Goal: Task Accomplishment & Management: Use online tool/utility

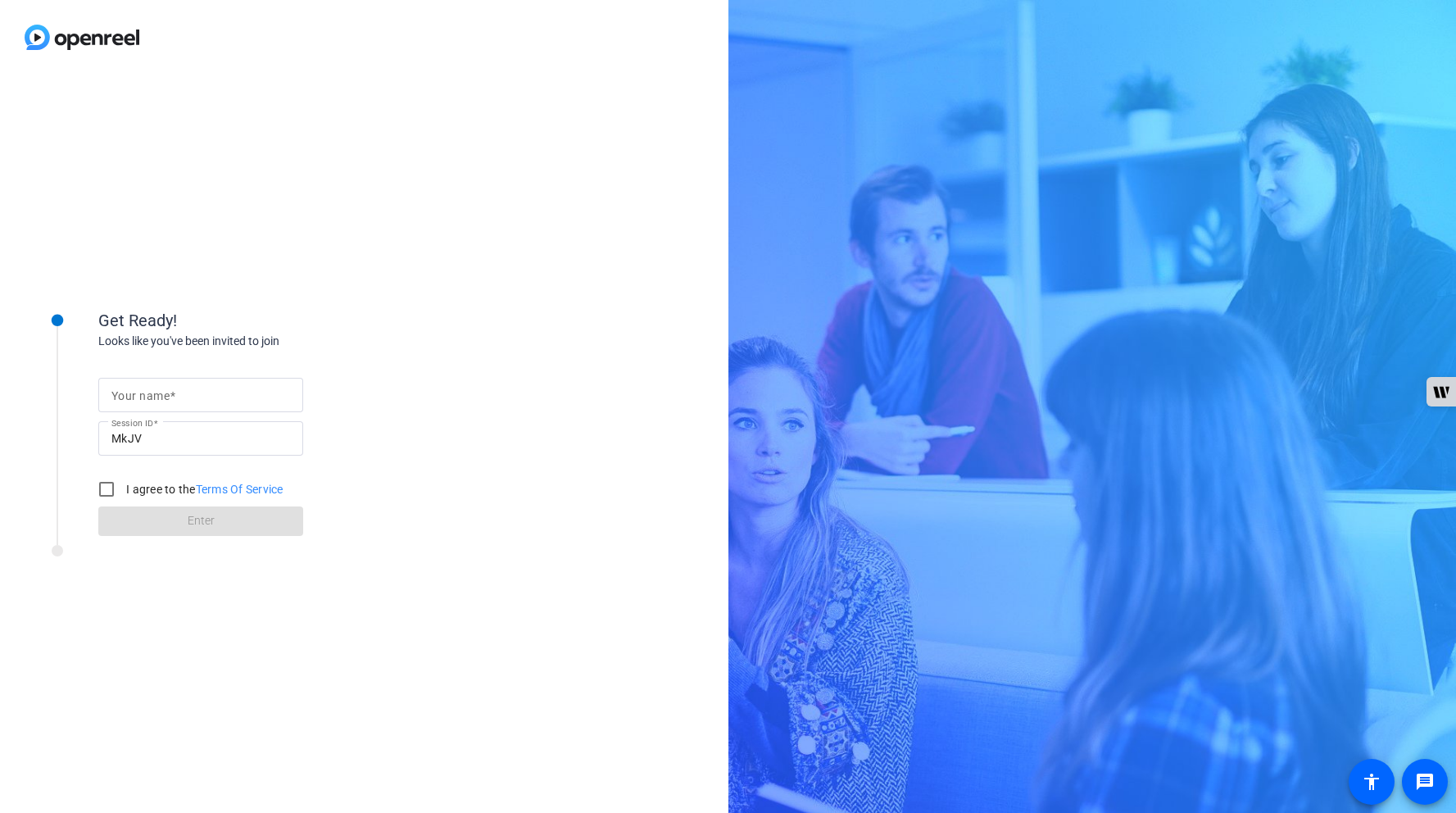
click at [224, 398] on input "Your name" at bounding box center [201, 395] width 178 height 20
type input "[PERSON_NAME]"
click at [115, 485] on input "I agree to the Terms Of Service" at bounding box center [106, 489] width 33 height 33
checkbox input "true"
click at [158, 513] on span at bounding box center [201, 521] width 205 height 39
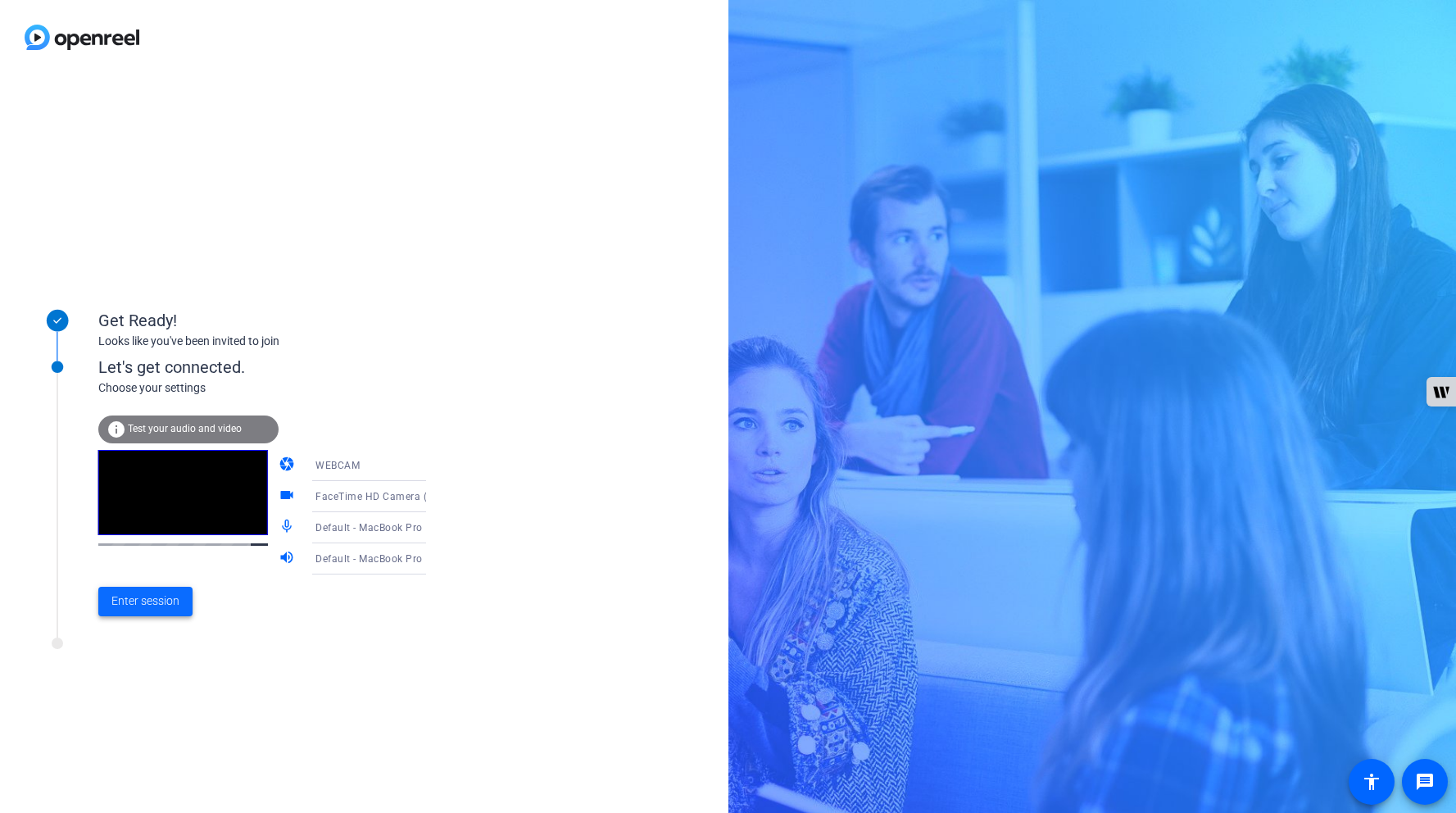
click at [129, 600] on span "Enter session" at bounding box center [146, 601] width 68 height 18
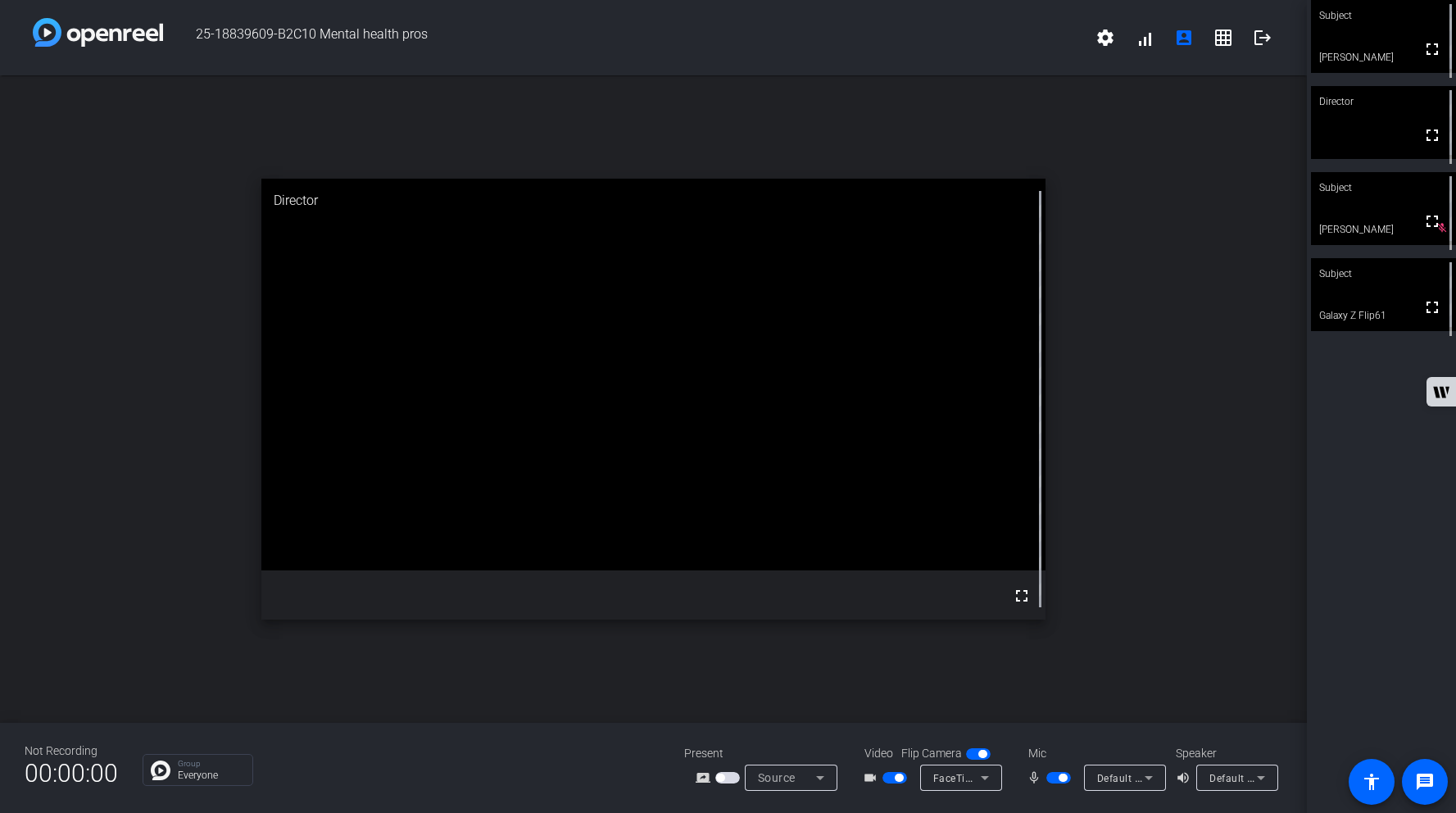
click at [886, 778] on span "button" at bounding box center [894, 778] width 24 height 12
click at [905, 782] on button "button" at bounding box center [894, 778] width 24 height 12
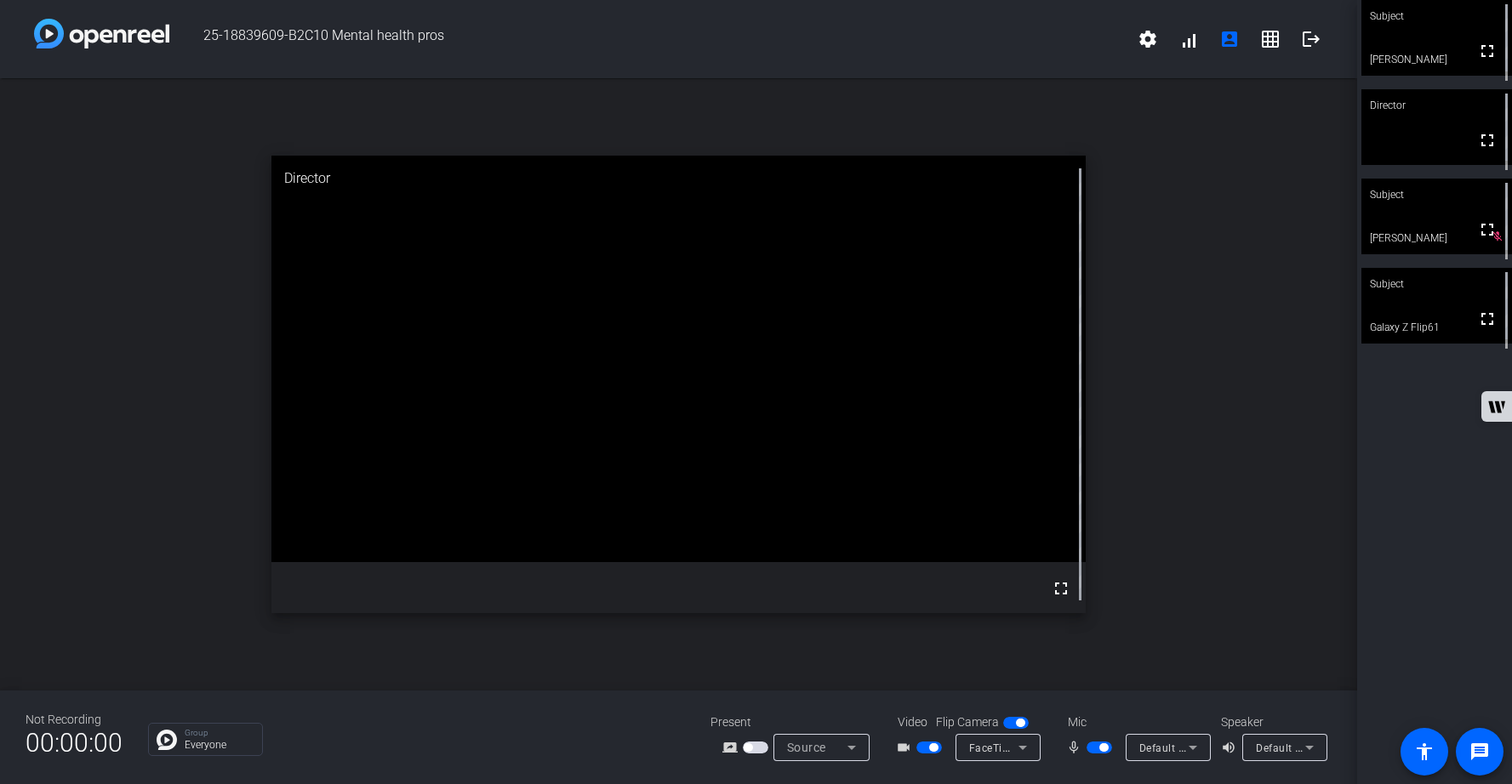
click at [1092, 749] on span "button" at bounding box center [1098, 748] width 25 height 12
click at [1101, 749] on span "button" at bounding box center [1098, 748] width 25 height 12
click at [1312, 42] on mat-icon "logout" at bounding box center [1311, 39] width 21 height 21
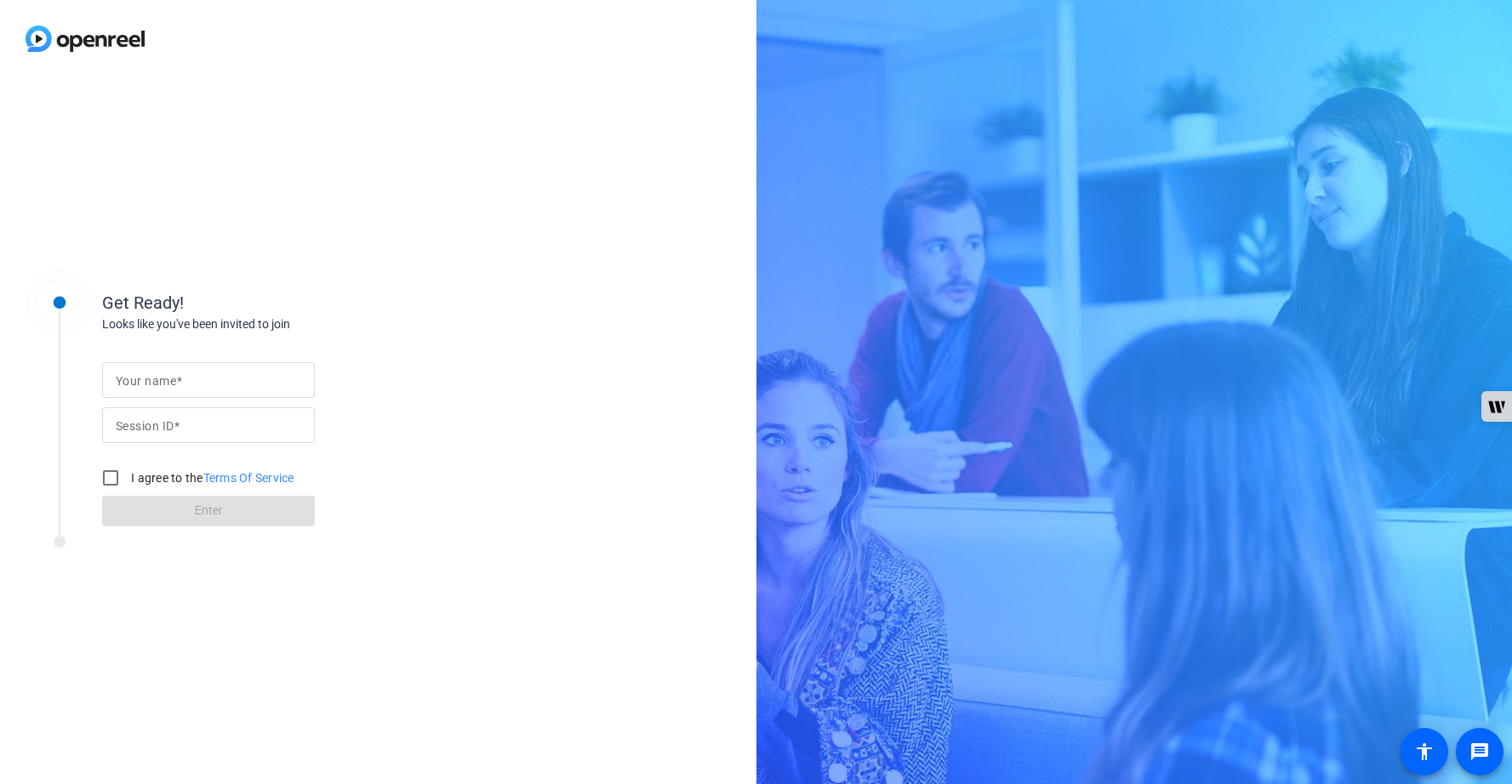
click at [203, 427] on input "Session ID" at bounding box center [209, 426] width 185 height 21
paste input "MkJV"
type input "MkJV"
click at [172, 382] on mat-label "Your name" at bounding box center [146, 382] width 61 height 14
click at [172, 382] on input "Your name" at bounding box center [209, 381] width 185 height 21
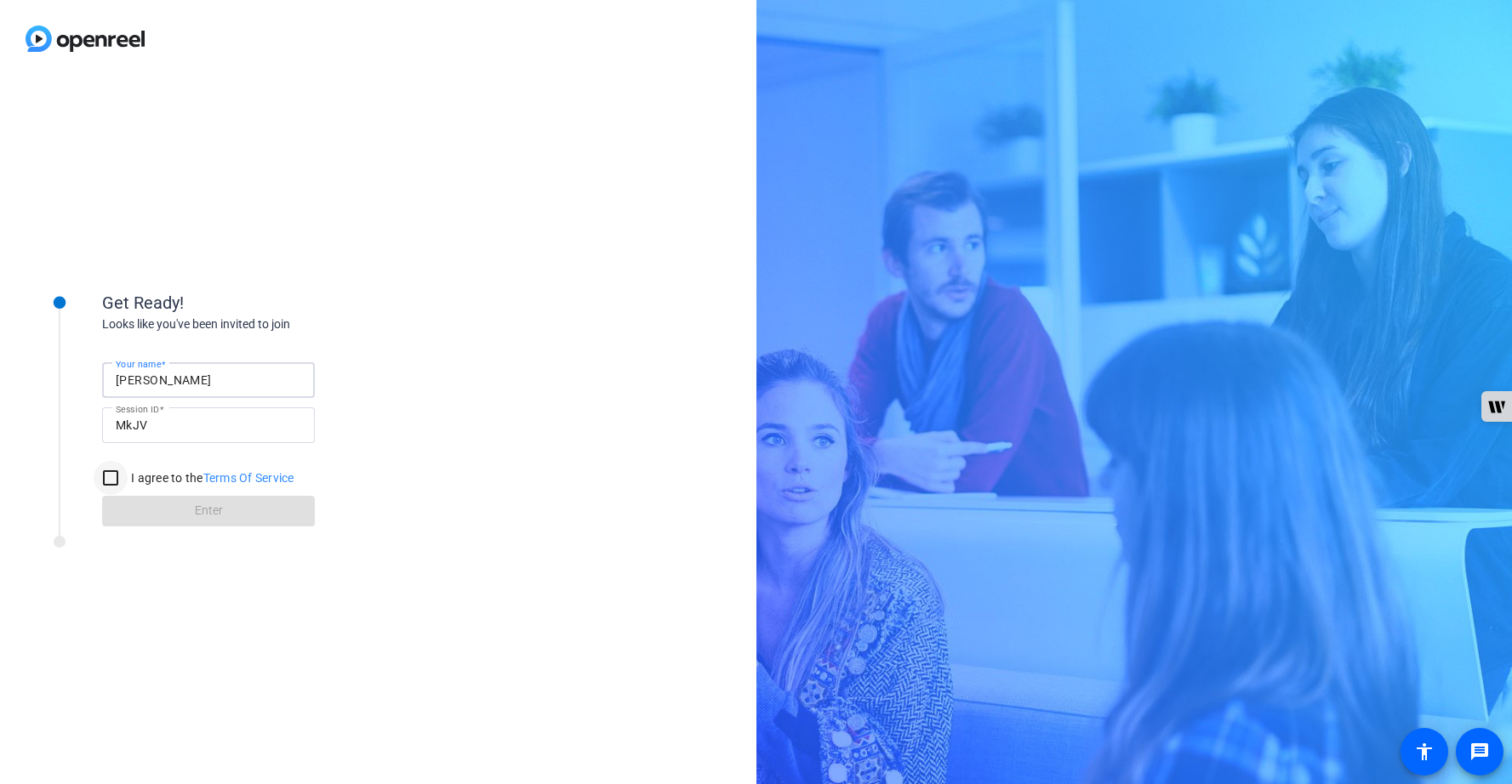
type input "[PERSON_NAME]"
click at [109, 479] on input "I agree to the Terms Of Service" at bounding box center [110, 478] width 34 height 34
checkbox input "true"
click at [179, 512] on span at bounding box center [209, 511] width 213 height 41
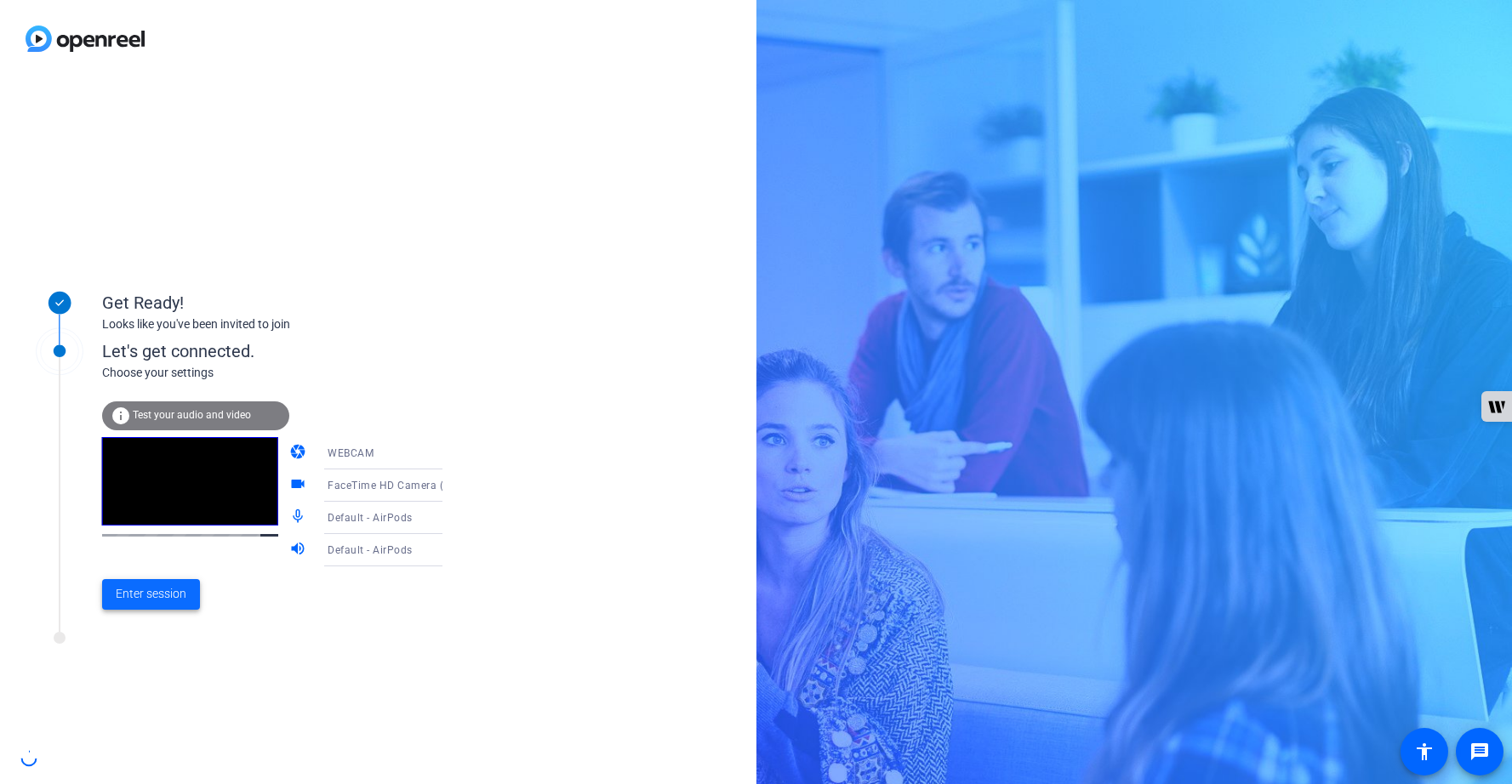
click at [158, 610] on button "Enter session" at bounding box center [151, 594] width 98 height 30
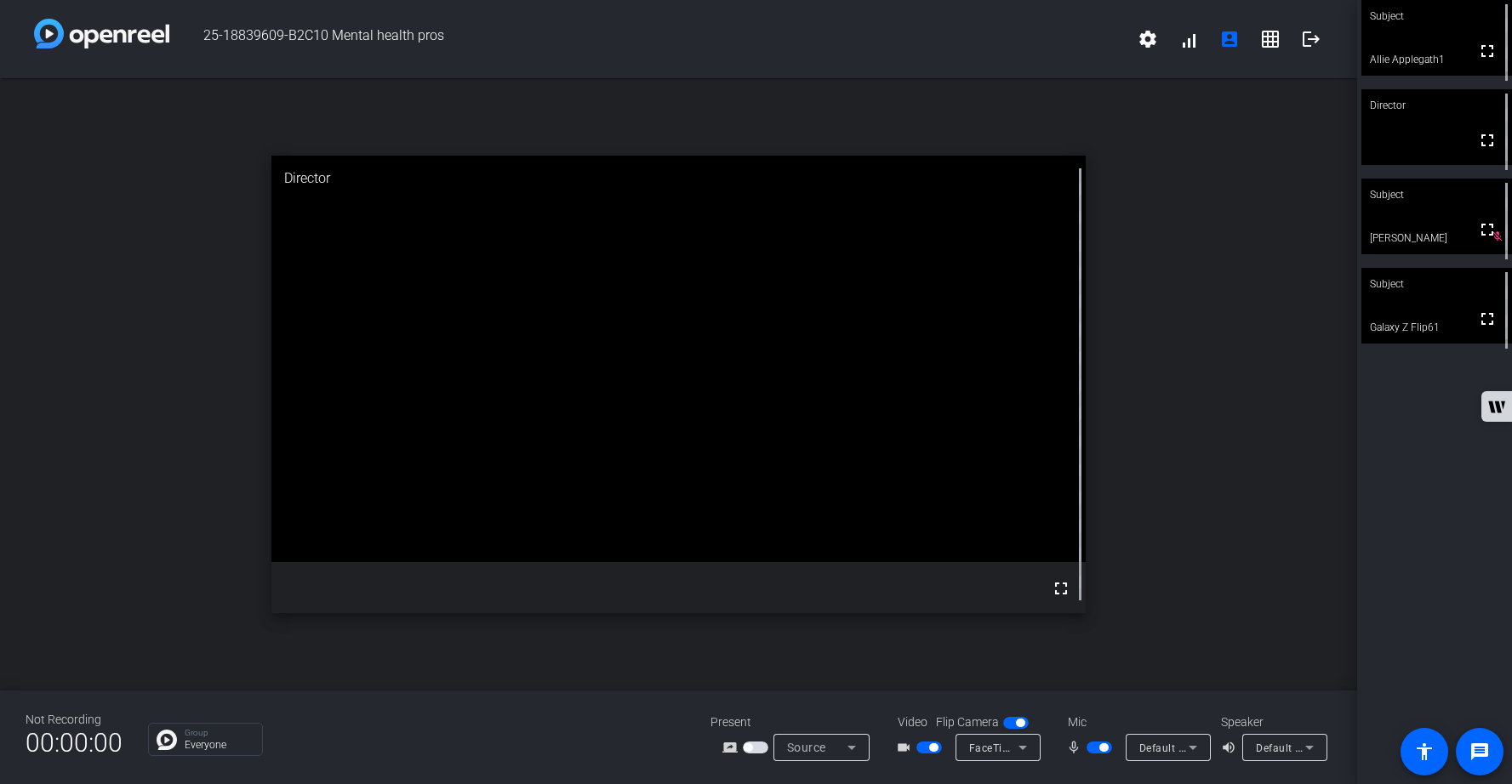
click at [1095, 749] on span "button" at bounding box center [1098, 748] width 25 height 12
click at [1106, 747] on span "button" at bounding box center [1098, 748] width 25 height 12
click at [1094, 746] on span "button" at bounding box center [1098, 748] width 25 height 12
click at [1100, 748] on span "button" at bounding box center [1098, 748] width 25 height 12
click at [1090, 747] on span "button" at bounding box center [1098, 748] width 25 height 12
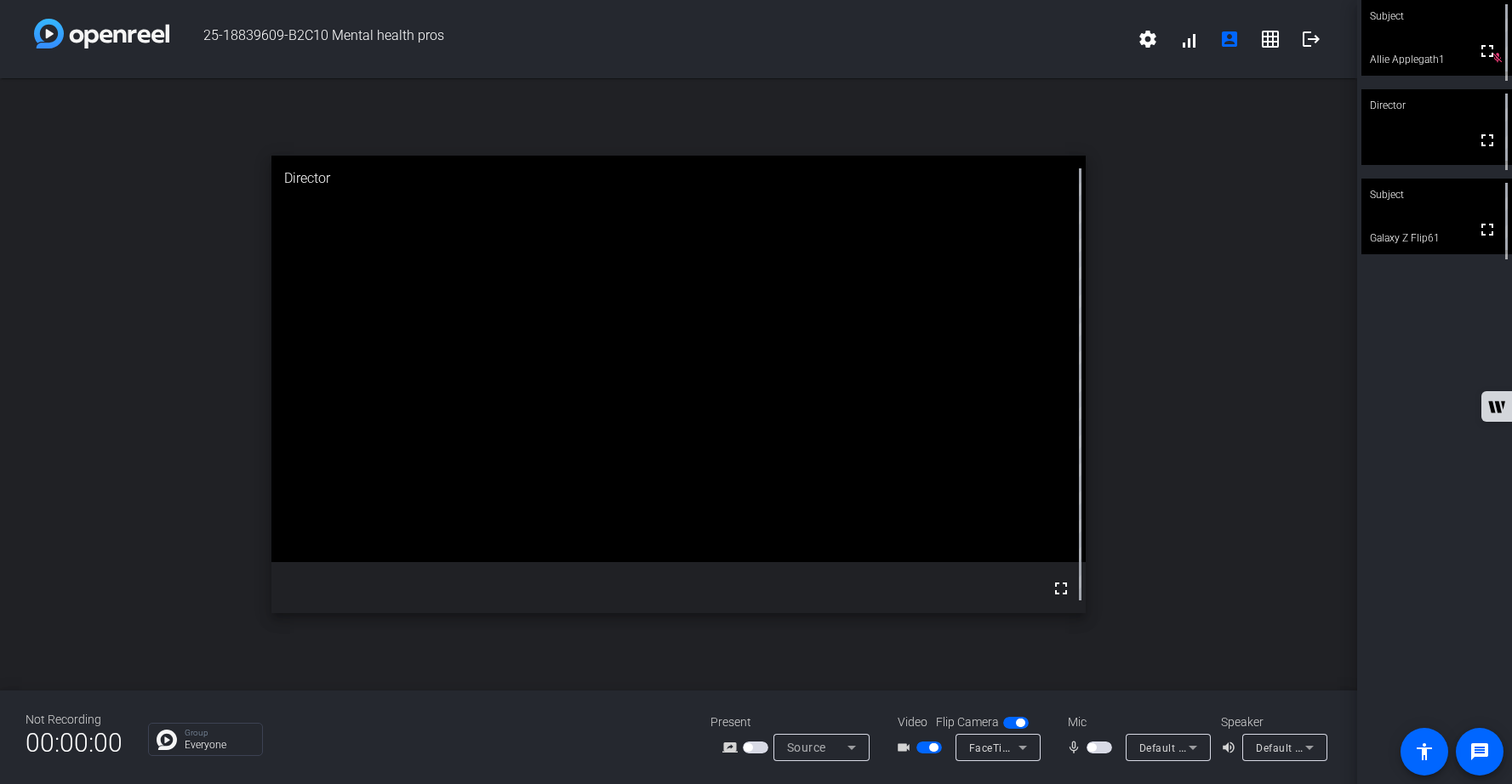
click at [1103, 749] on span "button" at bounding box center [1098, 748] width 25 height 12
click at [1094, 748] on span "button" at bounding box center [1098, 748] width 25 height 12
click at [1105, 749] on span "button" at bounding box center [1098, 748] width 25 height 12
click at [1095, 747] on span "button" at bounding box center [1098, 748] width 25 height 12
click at [1103, 745] on span "button" at bounding box center [1098, 748] width 25 height 12
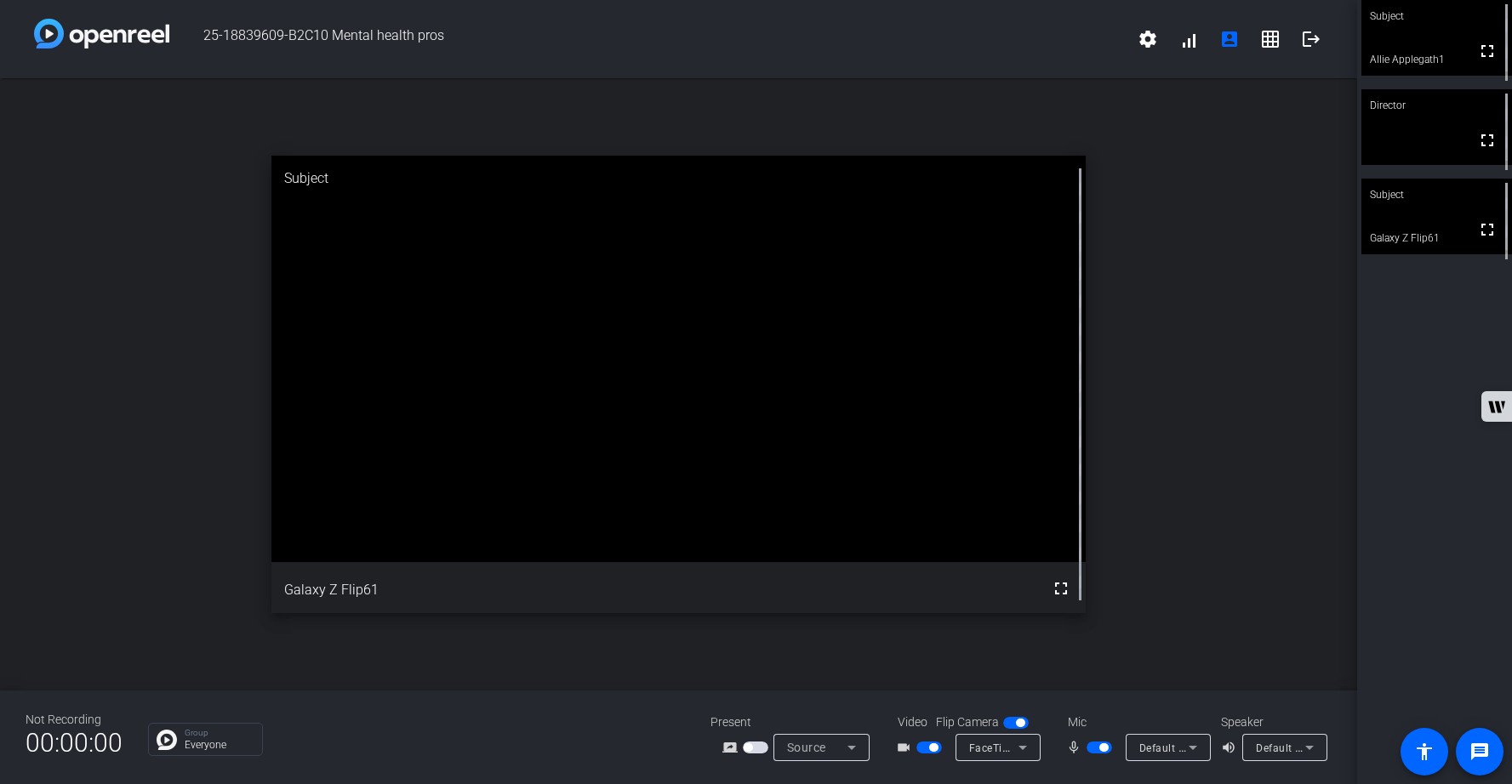
click at [1355, 488] on div "open_in_new Subject fullscreen Galaxy Z Flip61" at bounding box center [679, 384] width 1357 height 613
click at [1319, 44] on mat-icon "logout" at bounding box center [1311, 39] width 21 height 21
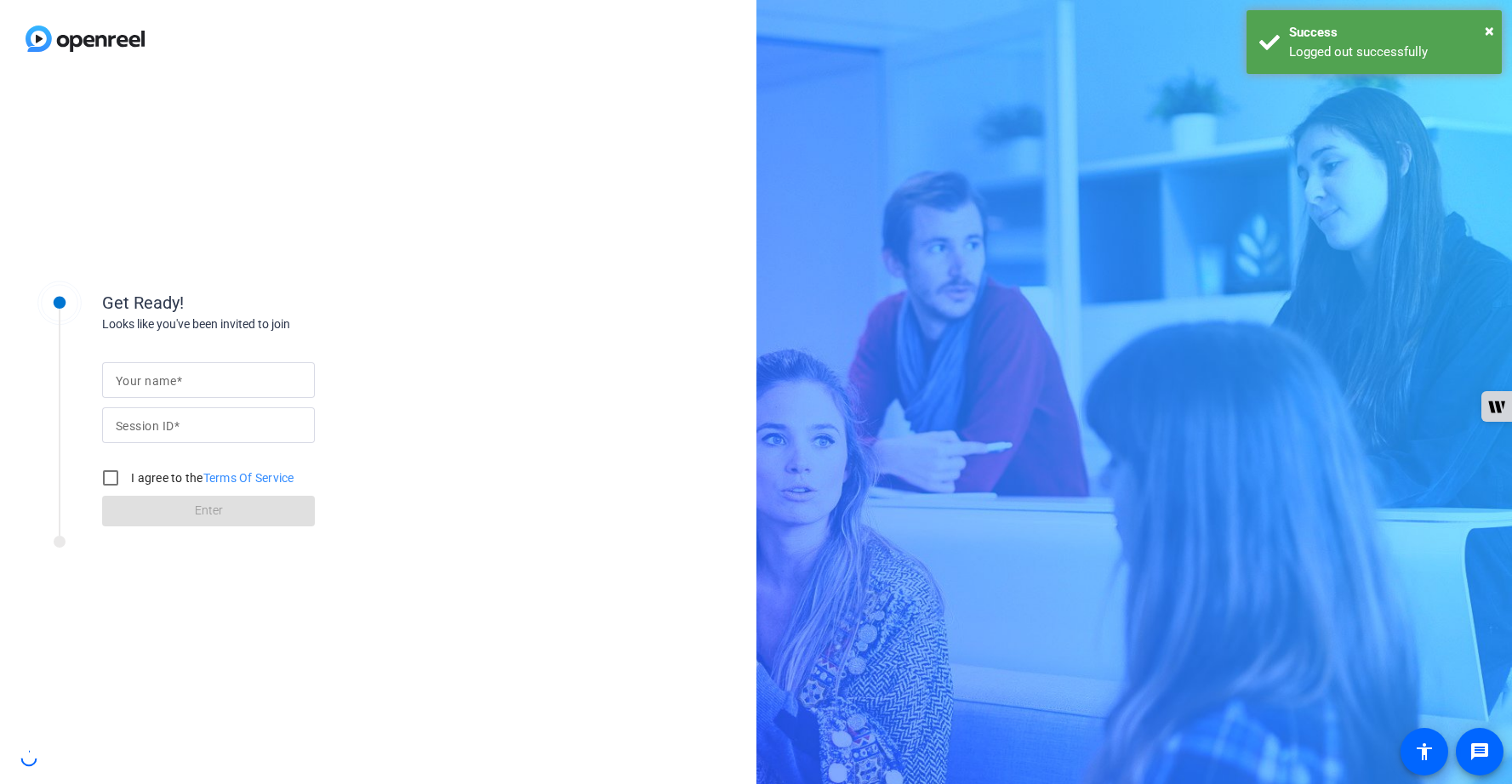
click at [1315, 40] on div "Success" at bounding box center [1388, 33] width 200 height 20
